Goal: Navigation & Orientation: Understand site structure

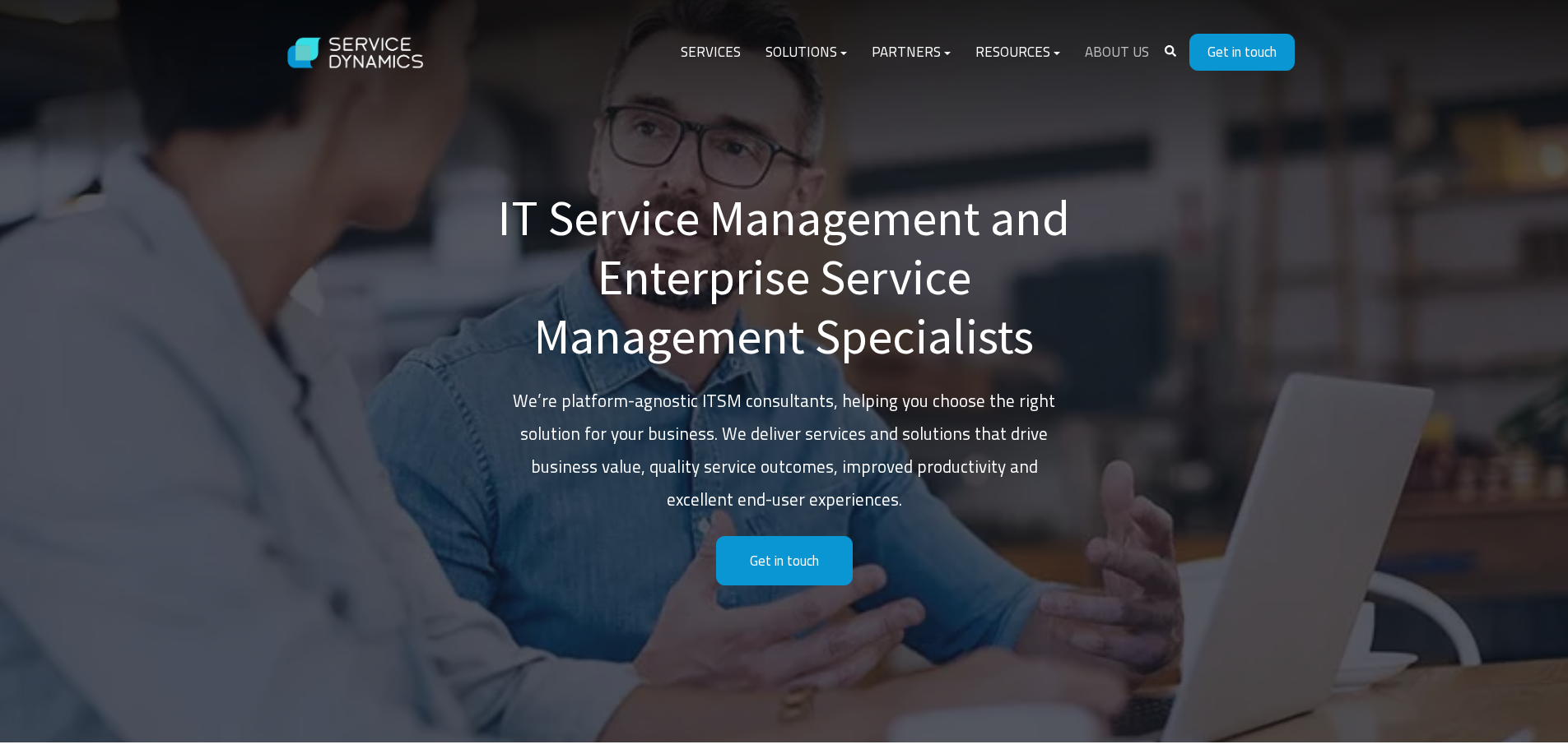
click at [1125, 51] on link "About Us" at bounding box center [1117, 53] width 89 height 39
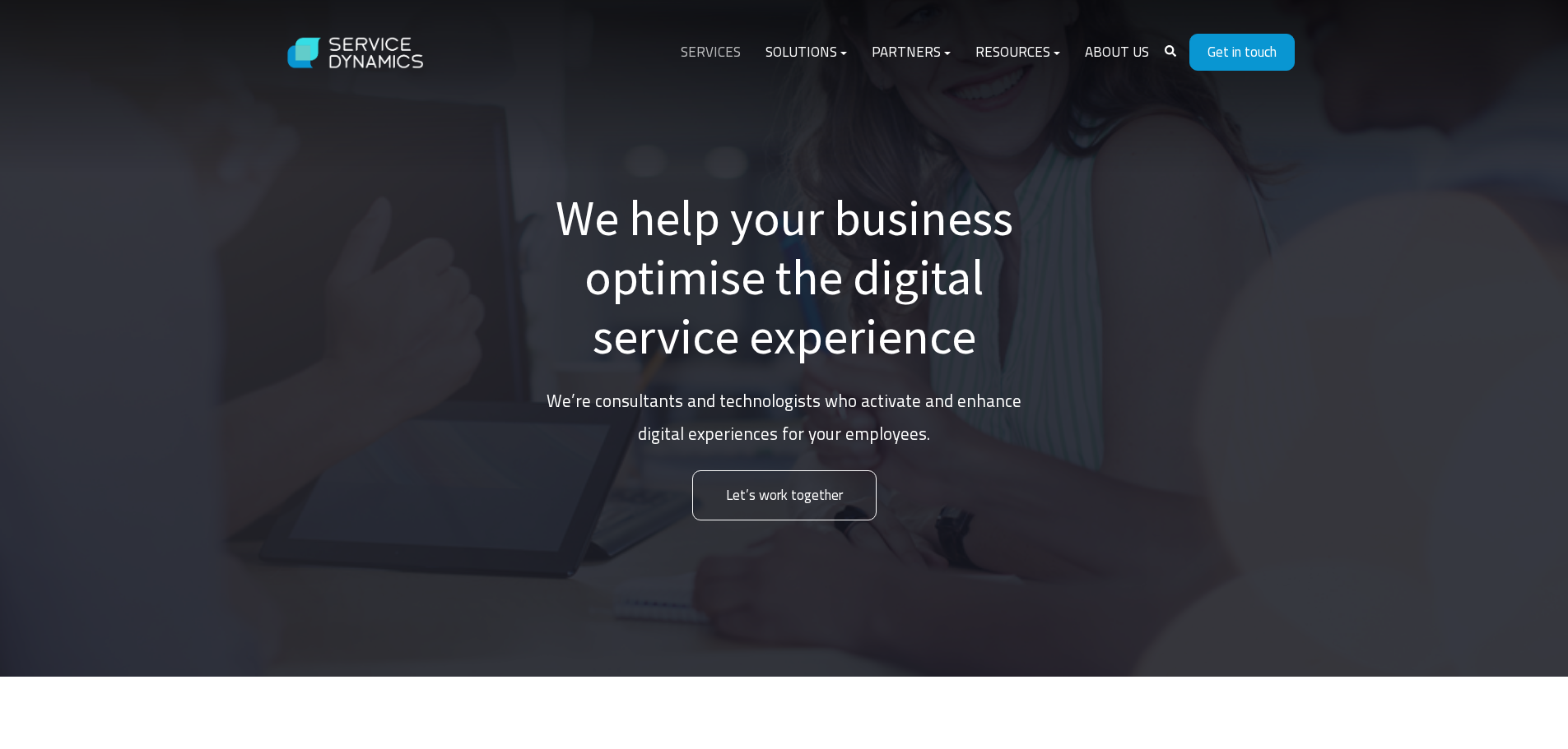
click at [722, 51] on link "Services" at bounding box center [710, 53] width 85 height 39
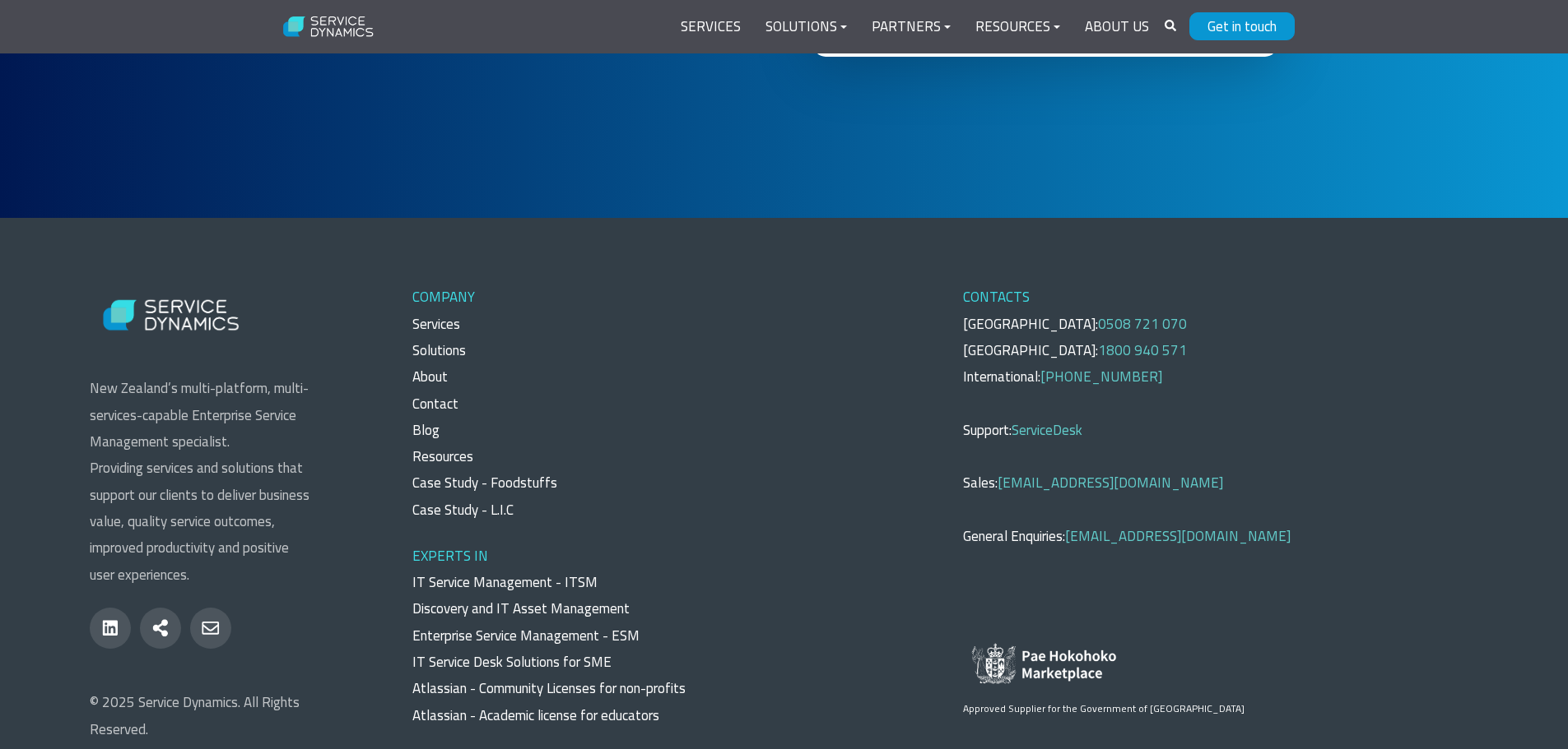
scroll to position [7557, 0]
